Goal: Task Accomplishment & Management: Manage account settings

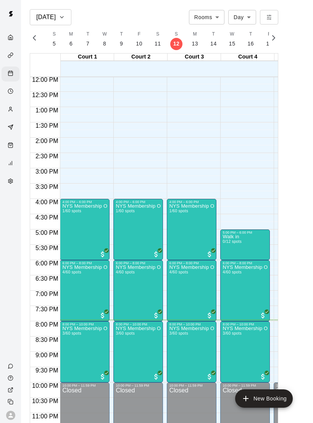
scroll to position [367, 0]
click at [68, 357] on img "edit" at bounding box center [70, 352] width 9 height 9
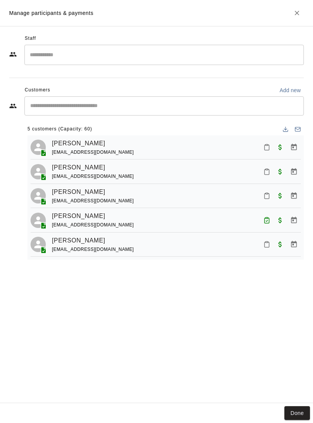
click at [264, 141] on button "Mark attendance" at bounding box center [267, 147] width 13 height 13
click at [264, 145] on icon at bounding box center [265, 146] width 7 height 7
click at [295, 414] on button "Done" at bounding box center [298, 413] width 26 height 14
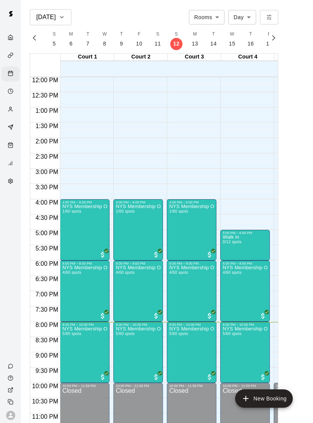
click at [66, 295] on img "edit" at bounding box center [70, 291] width 9 height 9
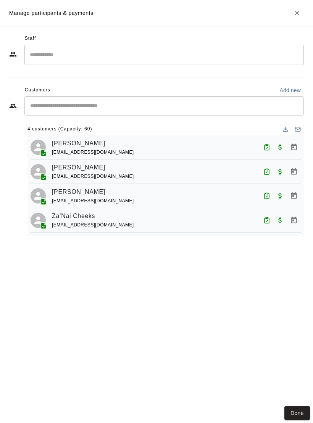
click at [297, 407] on button "Done" at bounding box center [298, 413] width 26 height 14
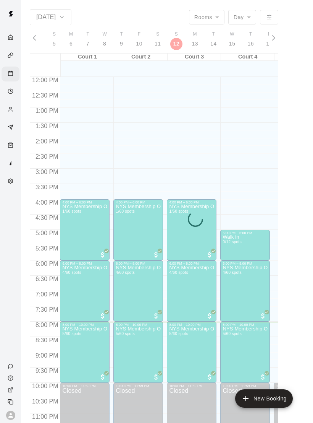
click at [298, 400] on main "Oct 12 Rooms ***** ​ Day *** ​ S 12 S 13 M 14 T 15 W 16 T 17 F 18 S 19 S 20 M 2…" at bounding box center [167, 220] width 286 height 423
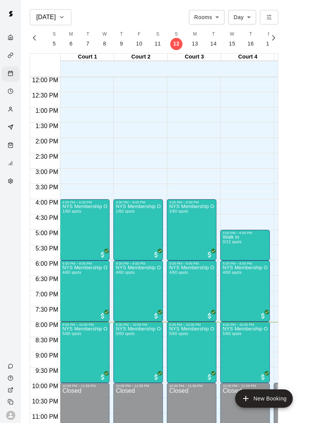
click at [74, 349] on img "edit" at bounding box center [70, 352] width 9 height 9
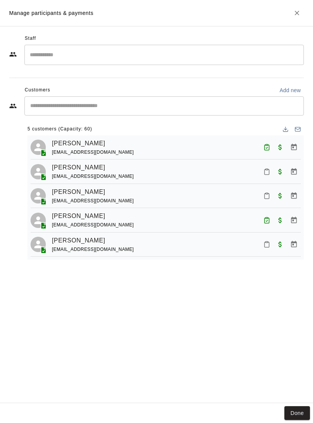
click at [301, 418] on button "Done" at bounding box center [298, 413] width 26 height 14
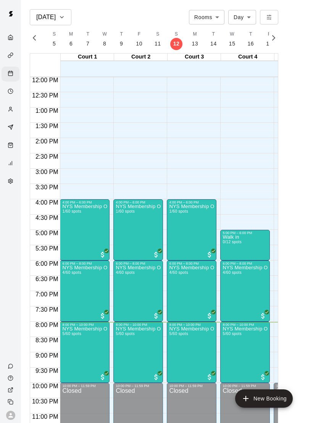
click at [230, 332] on icon "edit" at bounding box center [230, 334] width 9 height 9
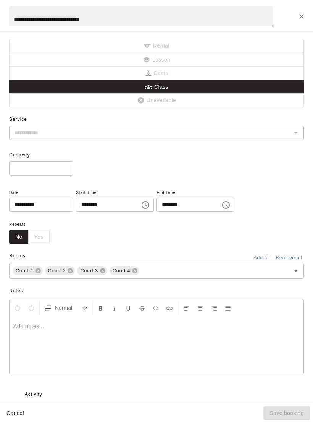
type input "**********"
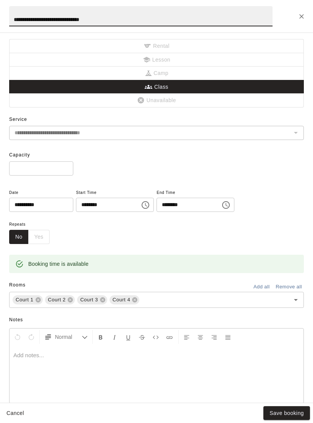
click at [133, 298] on icon at bounding box center [135, 299] width 5 height 5
click at [294, 406] on button "Save booking" at bounding box center [287, 413] width 47 height 14
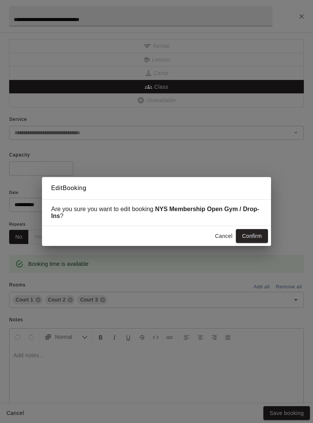
click at [267, 240] on button "Confirm" at bounding box center [252, 236] width 32 height 14
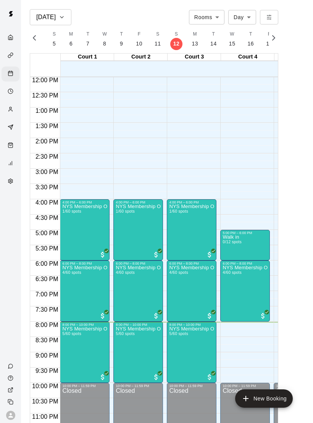
click at [280, 394] on button "New Booking" at bounding box center [264, 398] width 58 height 18
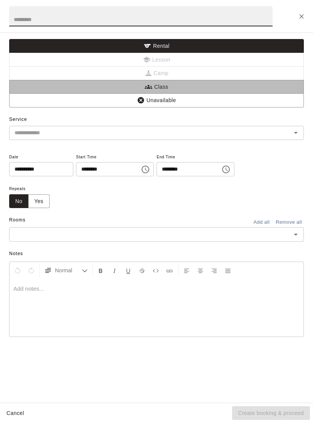
click at [182, 80] on button "Class" at bounding box center [156, 87] width 295 height 14
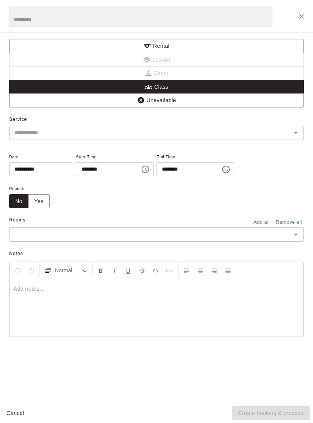
click at [166, 21] on input "text" at bounding box center [141, 16] width 264 height 20
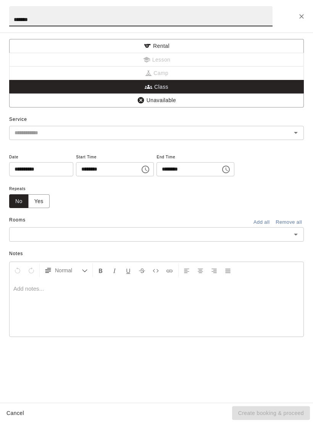
type input "*******"
click at [76, 134] on input "text" at bounding box center [150, 133] width 278 height 10
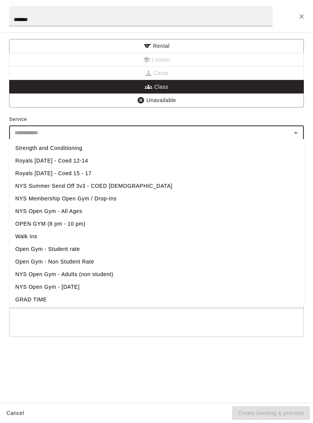
click at [73, 234] on li "Walk Ins" at bounding box center [156, 236] width 295 height 13
type input "********"
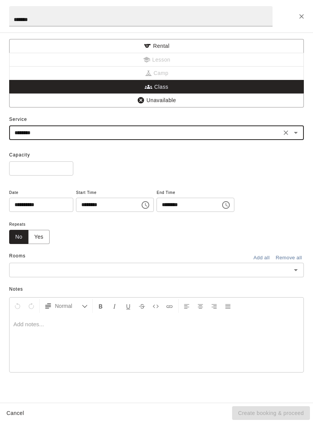
click at [45, 168] on input "*" at bounding box center [41, 168] width 64 height 14
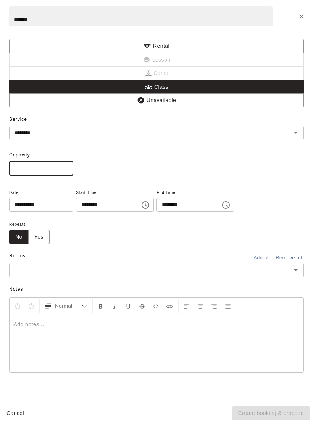
type input "**"
click at [77, 205] on input "********" at bounding box center [105, 205] width 59 height 14
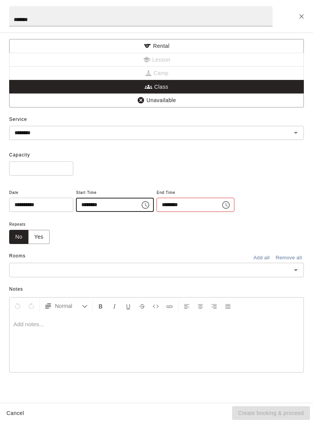
click at [77, 203] on input "********" at bounding box center [105, 205] width 59 height 14
click at [78, 204] on input "********" at bounding box center [105, 205] width 59 height 14
click at [77, 202] on input "********" at bounding box center [105, 205] width 59 height 14
click at [76, 205] on input "********" at bounding box center [105, 205] width 59 height 14
type input "********"
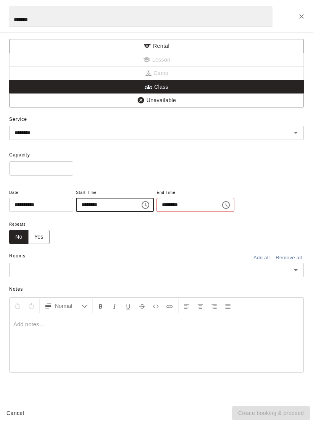
click at [157, 203] on input "********" at bounding box center [186, 205] width 59 height 14
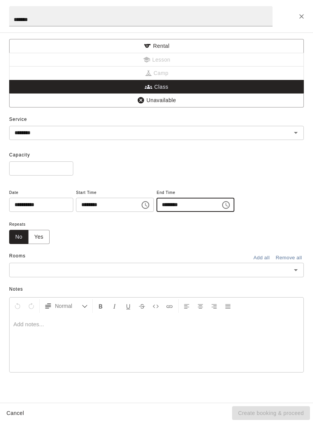
type input "********"
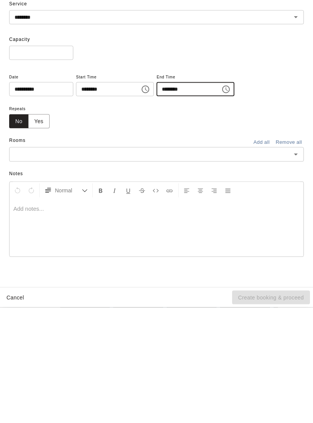
click at [148, 265] on input "text" at bounding box center [150, 270] width 278 height 10
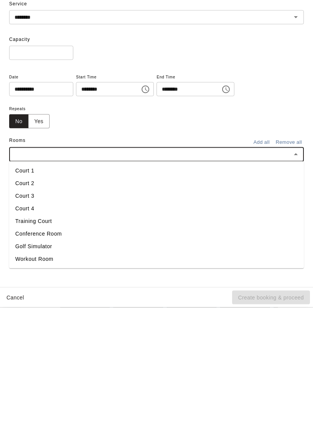
click at [47, 318] on li "Court 4" at bounding box center [156, 324] width 295 height 13
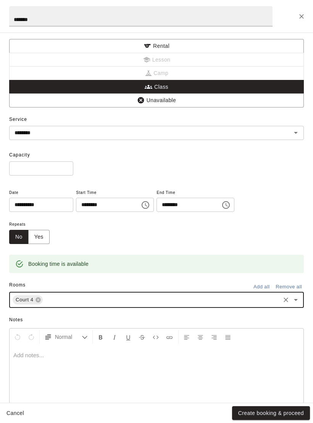
scroll to position [0, 0]
click at [292, 417] on button "Create booking & proceed" at bounding box center [271, 413] width 78 height 14
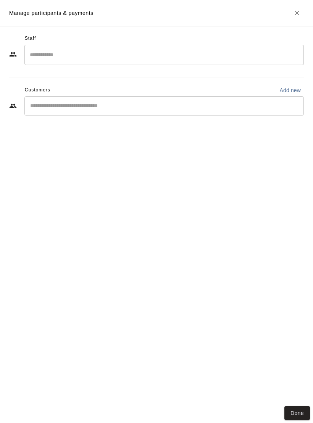
click at [299, 417] on button "Done" at bounding box center [298, 413] width 26 height 14
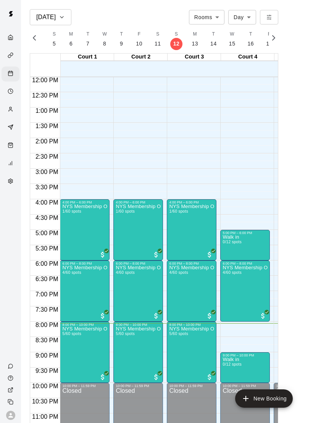
click at [176, 349] on img "edit" at bounding box center [177, 352] width 9 height 9
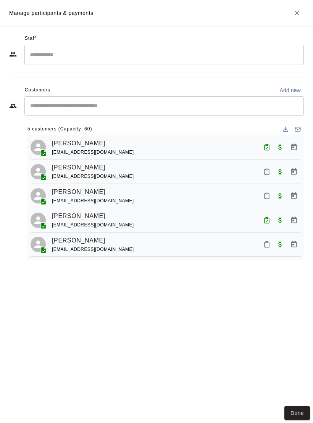
click at [267, 247] on button "Mark attendance" at bounding box center [267, 244] width 13 height 13
click at [279, 244] on p "Mark attended" at bounding box center [306, 243] width 68 height 8
click at [270, 198] on button "Mark attendance" at bounding box center [267, 195] width 13 height 13
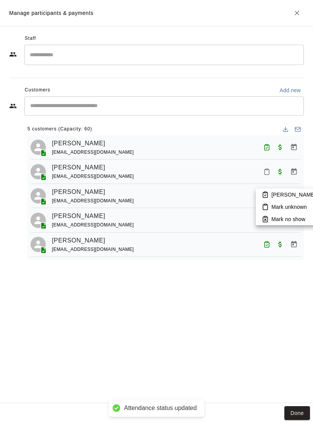
click at [283, 193] on p "Mark attended" at bounding box center [306, 195] width 68 height 8
click at [268, 173] on icon "Mark attendance" at bounding box center [267, 171] width 7 height 7
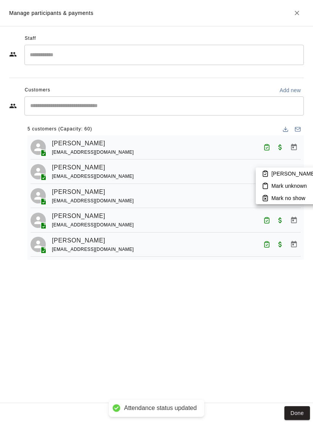
click at [285, 173] on p "Mark attended" at bounding box center [306, 174] width 68 height 8
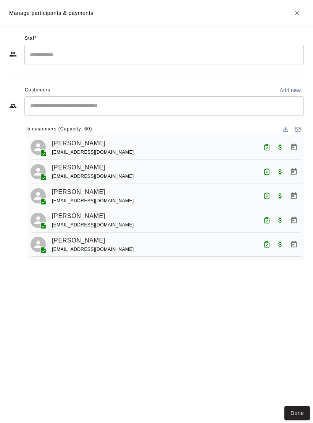
click at [301, 411] on button "Done" at bounding box center [298, 413] width 26 height 14
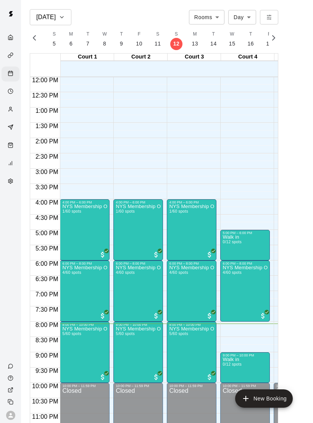
click at [181, 354] on img "edit" at bounding box center [177, 352] width 9 height 9
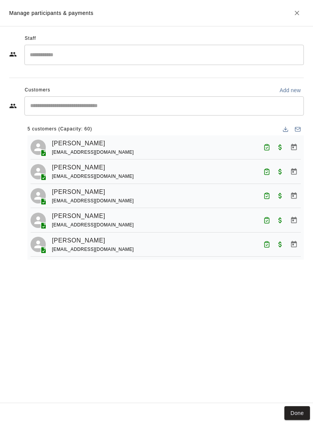
click at [267, 192] on icon "Attended" at bounding box center [267, 195] width 7 height 7
click at [297, 211] on p "Mark unknown" at bounding box center [290, 210] width 36 height 8
click at [295, 419] on button "Done" at bounding box center [298, 413] width 26 height 14
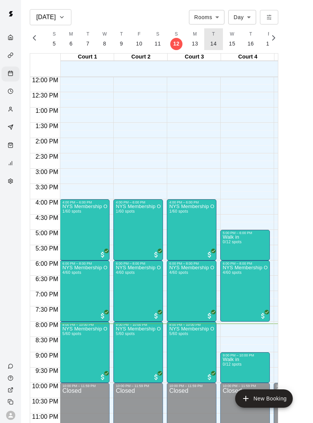
click at [211, 41] on p "14" at bounding box center [214, 44] width 6 height 8
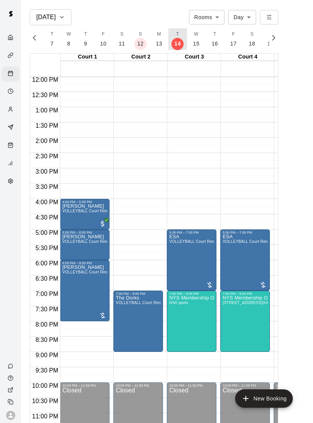
scroll to position [367, 0]
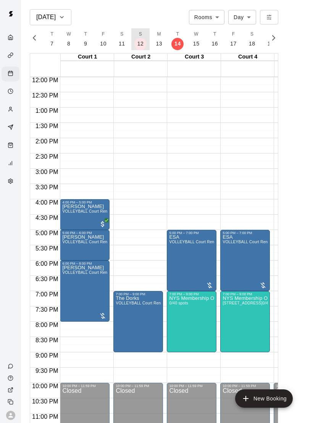
click at [139, 44] on p "12" at bounding box center [141, 44] width 6 height 8
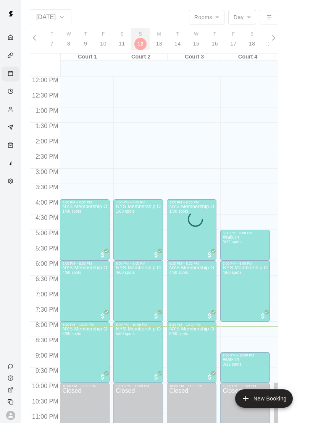
scroll to position [0, 3182]
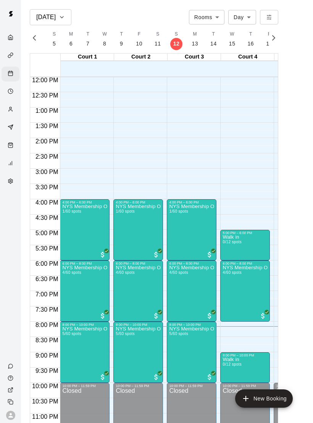
click at [277, 340] on div at bounding box center [156, 211] width 313 height 423
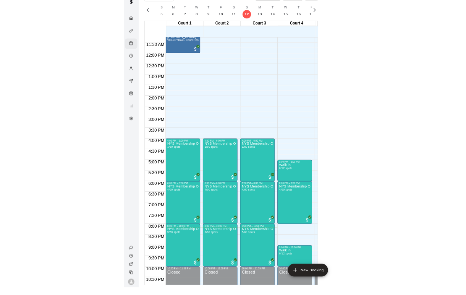
scroll to position [12, 0]
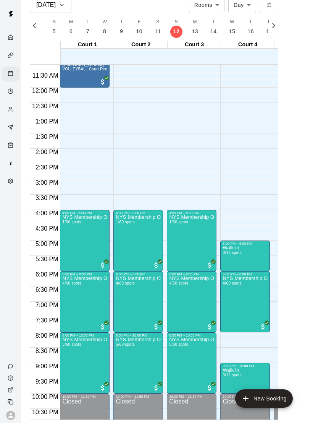
click at [232, 390] on img "edit" at bounding box center [231, 394] width 9 height 9
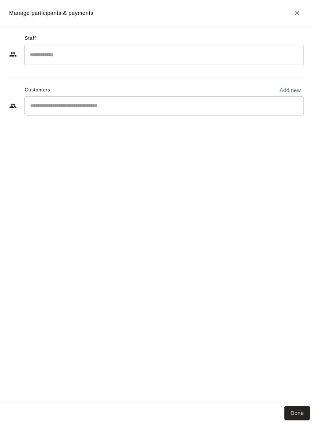
click at [296, 419] on button "Done" at bounding box center [298, 413] width 26 height 14
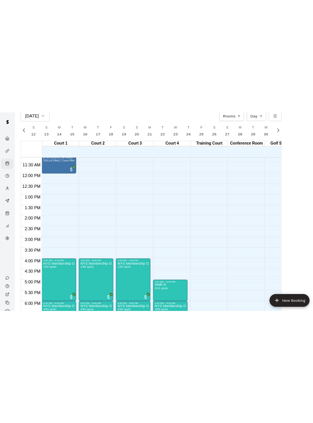
scroll to position [342, 0]
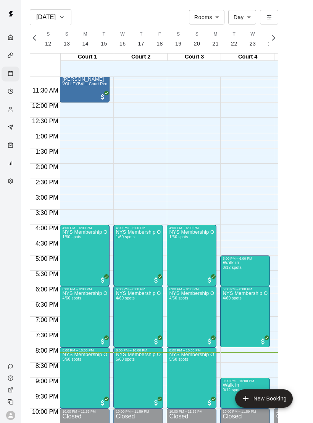
click at [232, 387] on icon "edit" at bounding box center [230, 384] width 9 height 9
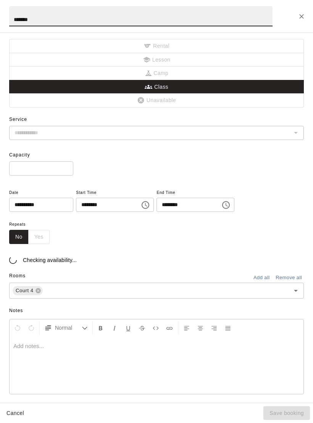
type input "********"
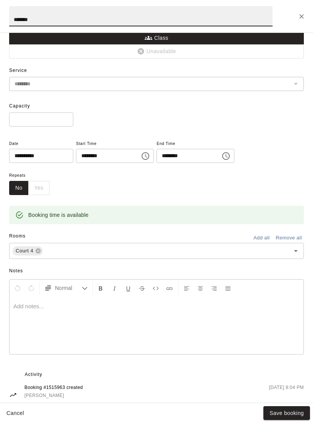
scroll to position [49, 0]
click at [302, 420] on button "Save booking" at bounding box center [287, 413] width 47 height 14
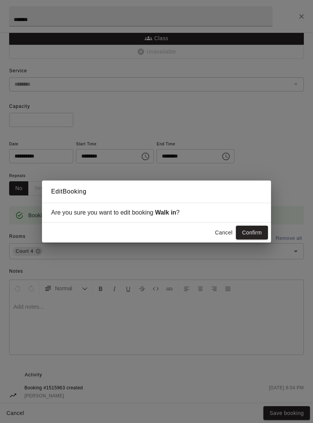
click at [261, 239] on button "Confirm" at bounding box center [252, 233] width 32 height 14
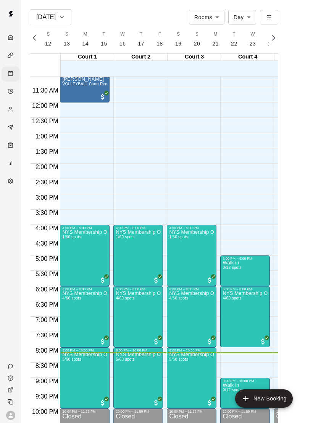
scroll to position [0, 0]
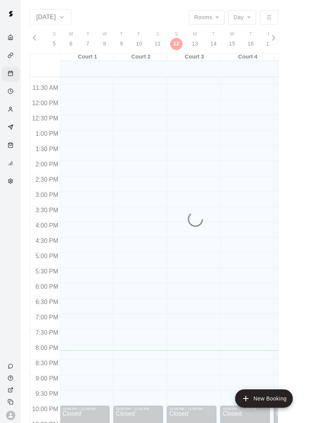
scroll to position [344, 0]
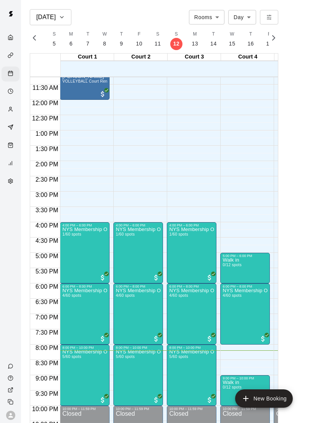
click at [231, 388] on img "edit" at bounding box center [231, 391] width 9 height 9
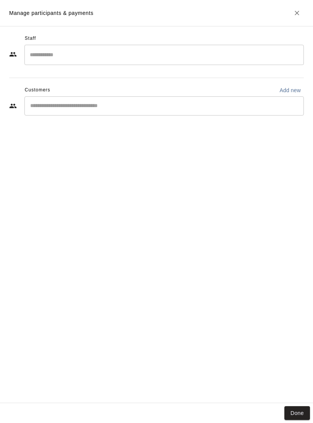
click at [302, 411] on button "Done" at bounding box center [298, 413] width 26 height 14
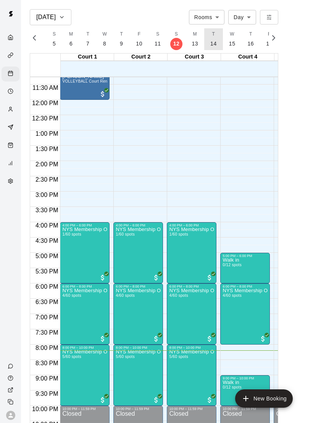
click at [214, 38] on button "T 14" at bounding box center [214, 39] width 19 height 22
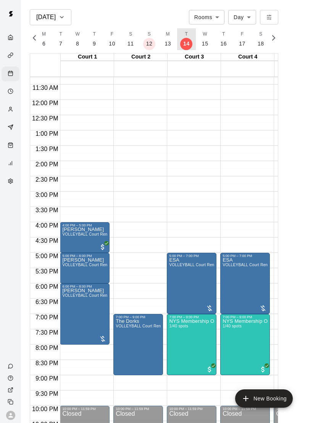
scroll to position [0, 3218]
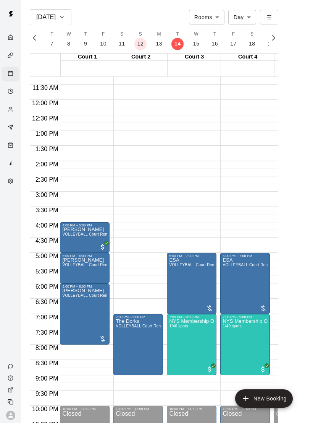
click at [177, 345] on img "edit" at bounding box center [177, 345] width 9 height 9
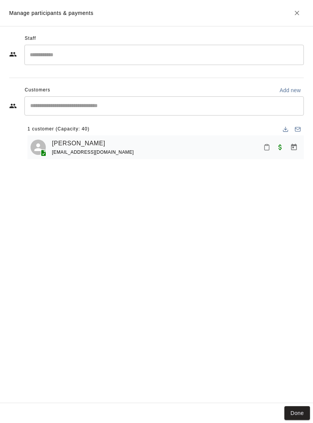
click at [265, 149] on icon "Mark attendance" at bounding box center [267, 147] width 5 height 5
click at [271, 153] on li "Mark attended" at bounding box center [300, 151] width 89 height 12
click at [300, 416] on button "Done" at bounding box center [298, 413] width 26 height 14
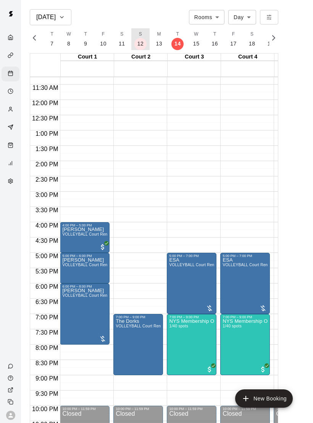
click at [140, 41] on p "12" at bounding box center [141, 44] width 6 height 8
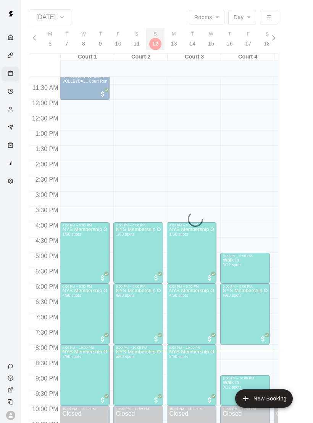
scroll to position [0, 3182]
